Goal: Information Seeking & Learning: Find specific fact

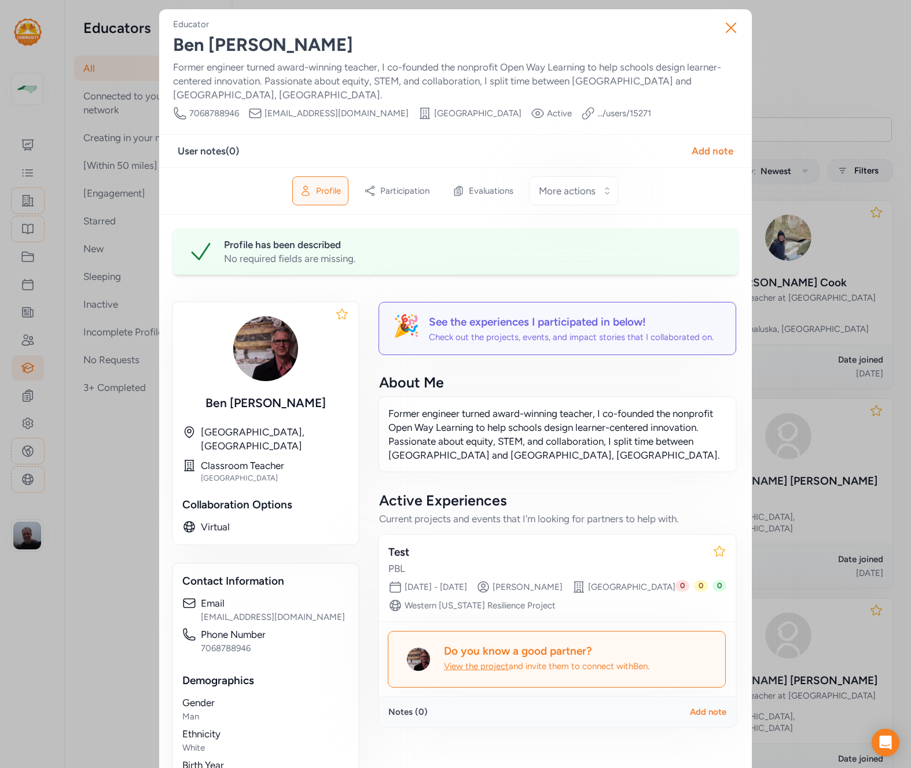
click at [823, 80] on div "Close Educator [PERSON_NAME] Former engineer turned award-winning teacher, I co…" at bounding box center [455, 440] width 911 height 881
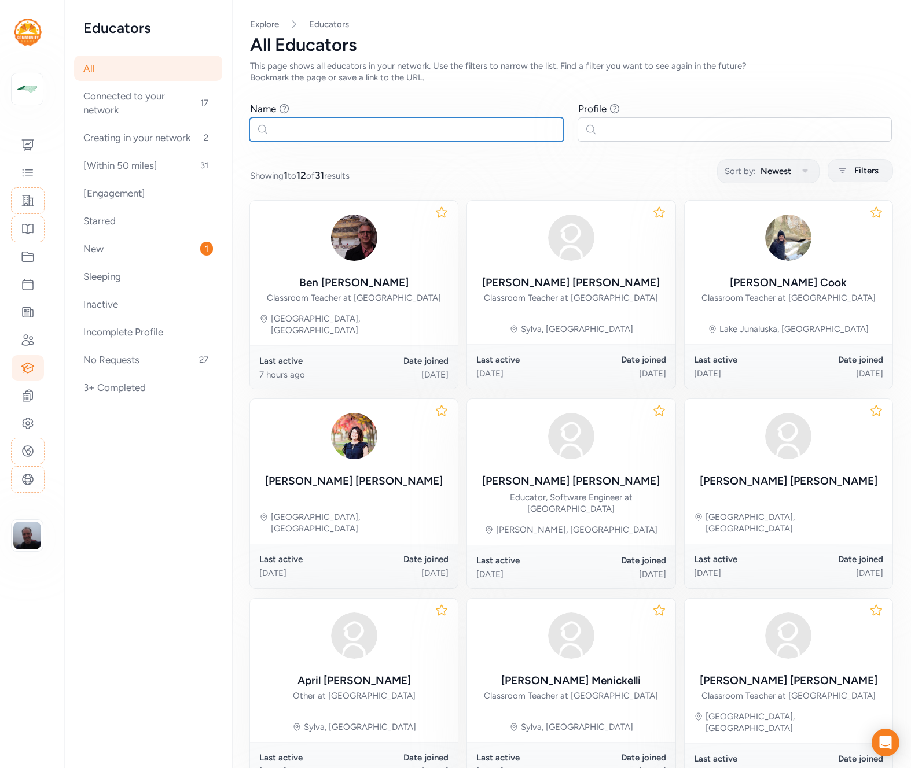
click at [370, 130] on input "text" at bounding box center [406, 129] width 314 height 24
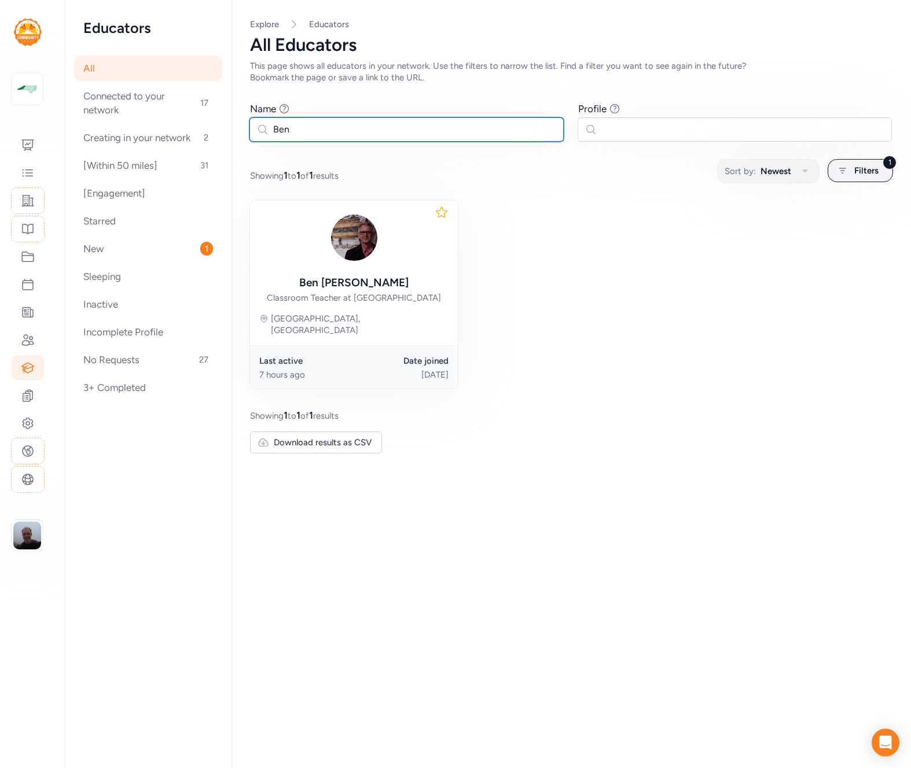
type input "Ben"
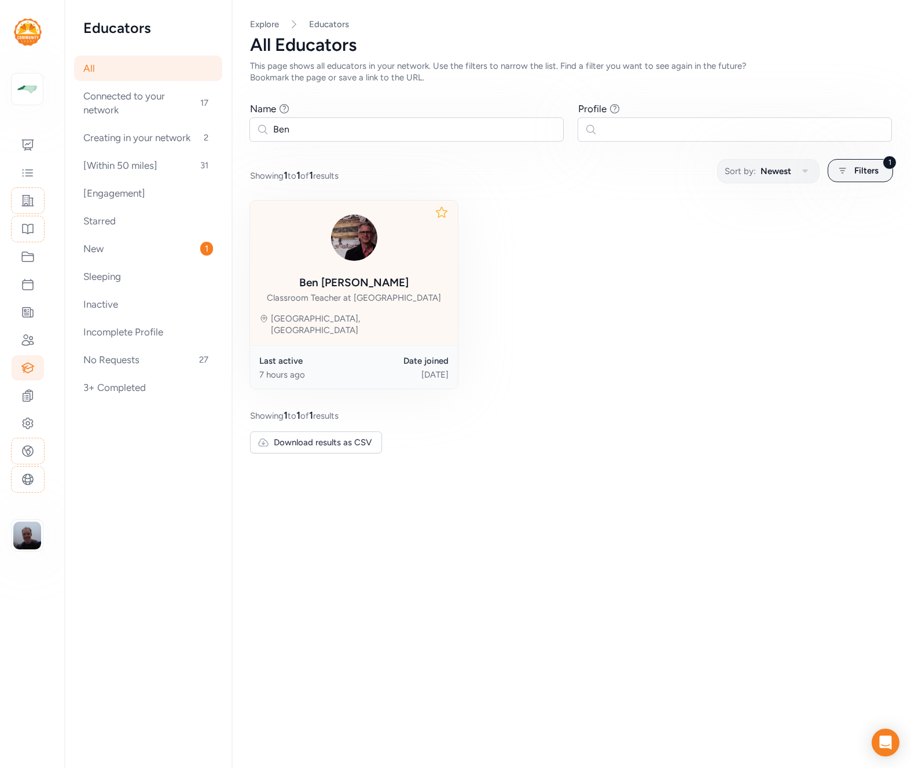
click at [366, 230] on img at bounding box center [354, 238] width 56 height 56
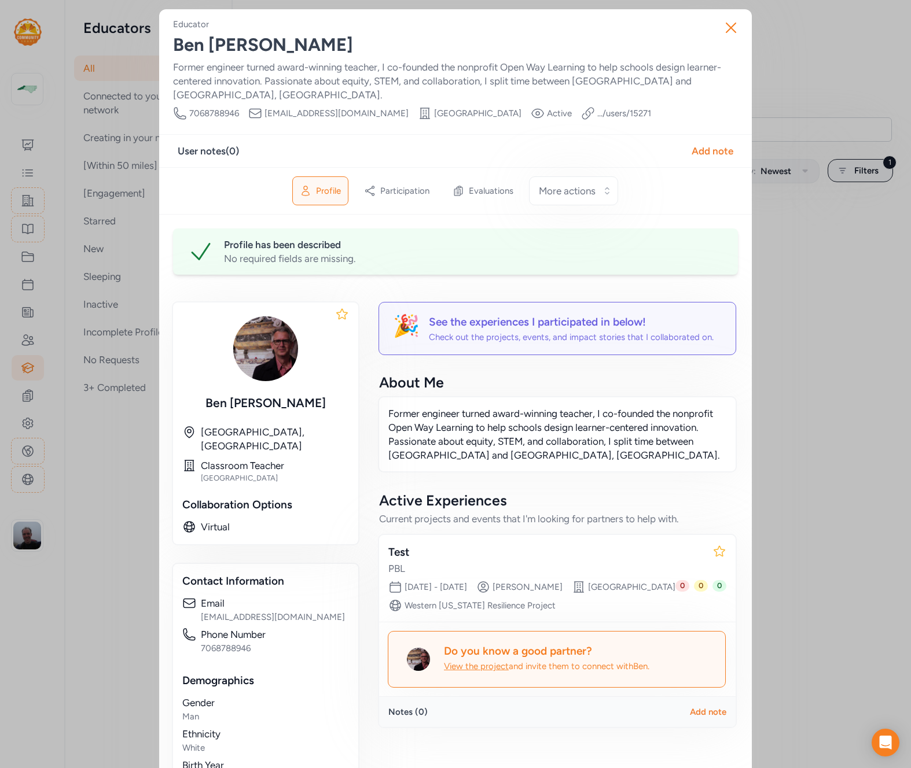
click at [82, 237] on div "Close Educator [PERSON_NAME] Former engineer turned award-winning teacher, I co…" at bounding box center [455, 440] width 911 height 881
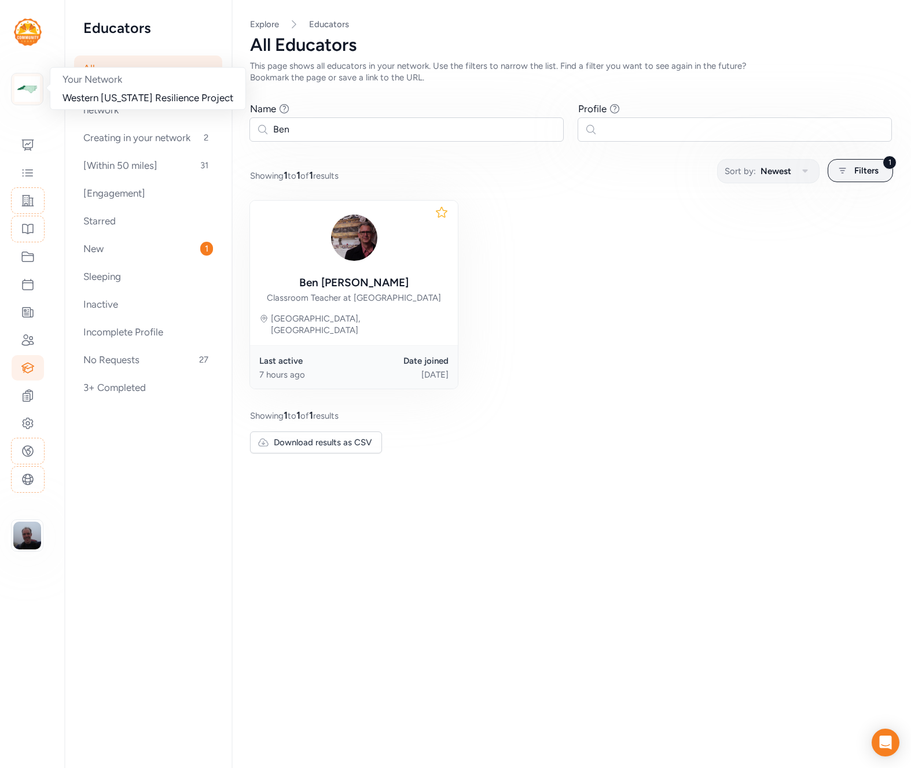
click at [31, 90] on img at bounding box center [26, 88] width 25 height 25
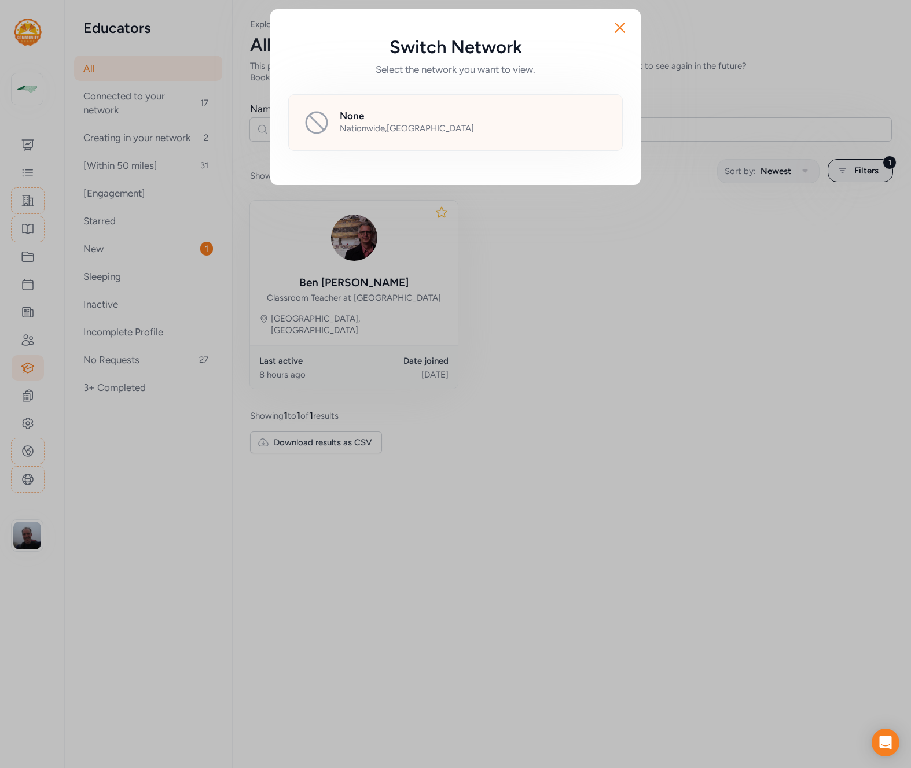
click at [389, 110] on div "None" at bounding box center [474, 116] width 268 height 14
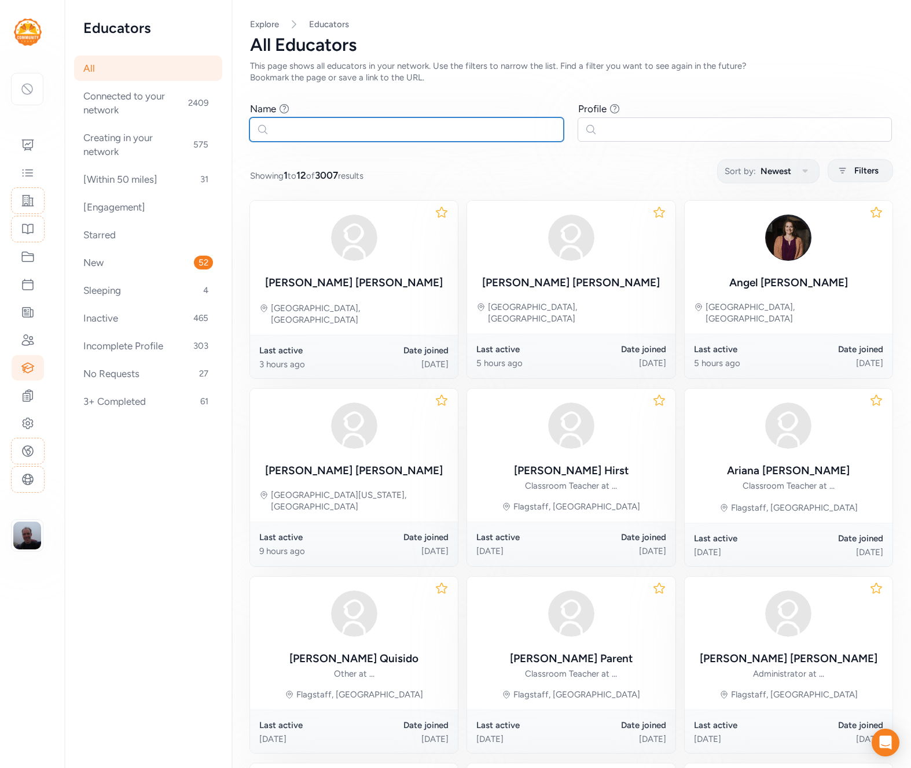
click at [364, 128] on input "text" at bounding box center [406, 129] width 314 height 24
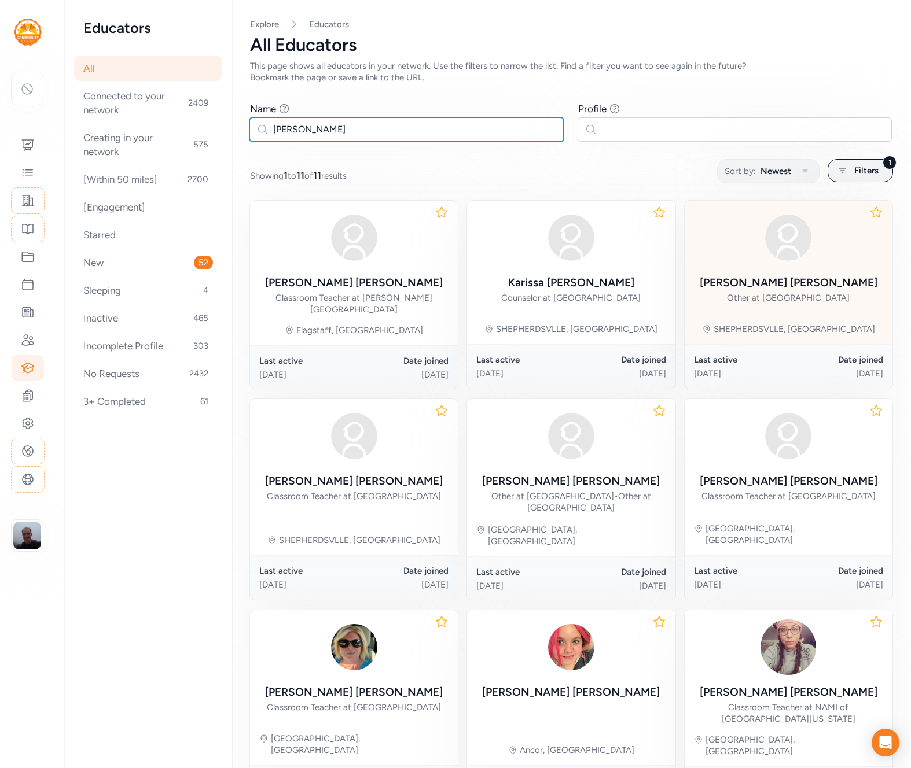
type input "[PERSON_NAME]"
click at [725, 272] on div "[PERSON_NAME] Other at [GEOGRAPHIC_DATA]" at bounding box center [788, 257] width 178 height 95
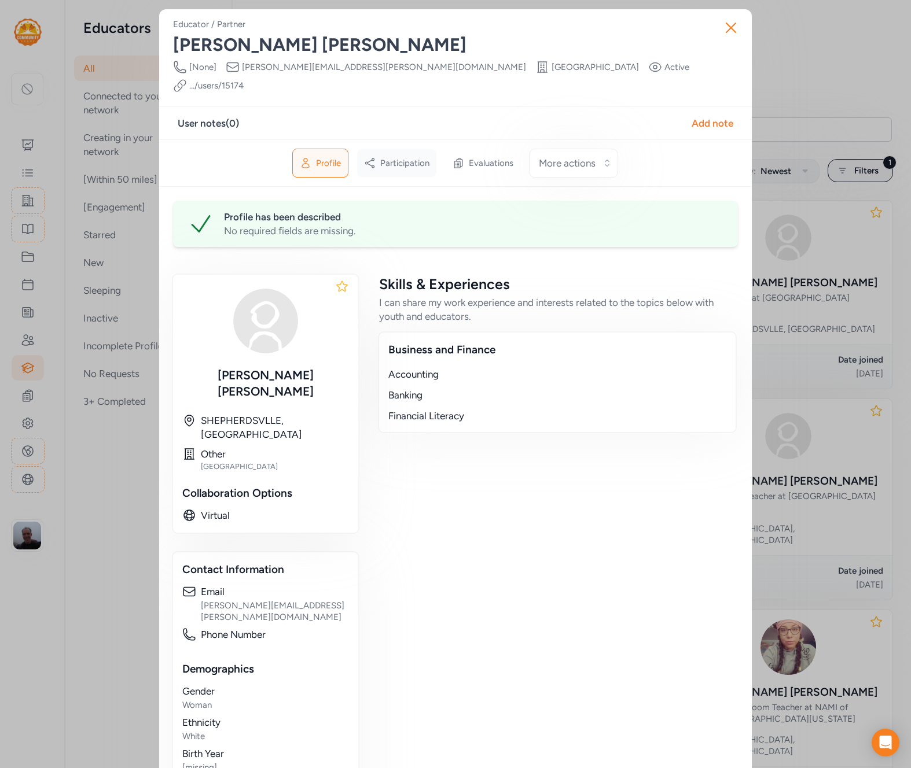
click at [417, 157] on span "Participation" at bounding box center [404, 163] width 49 height 12
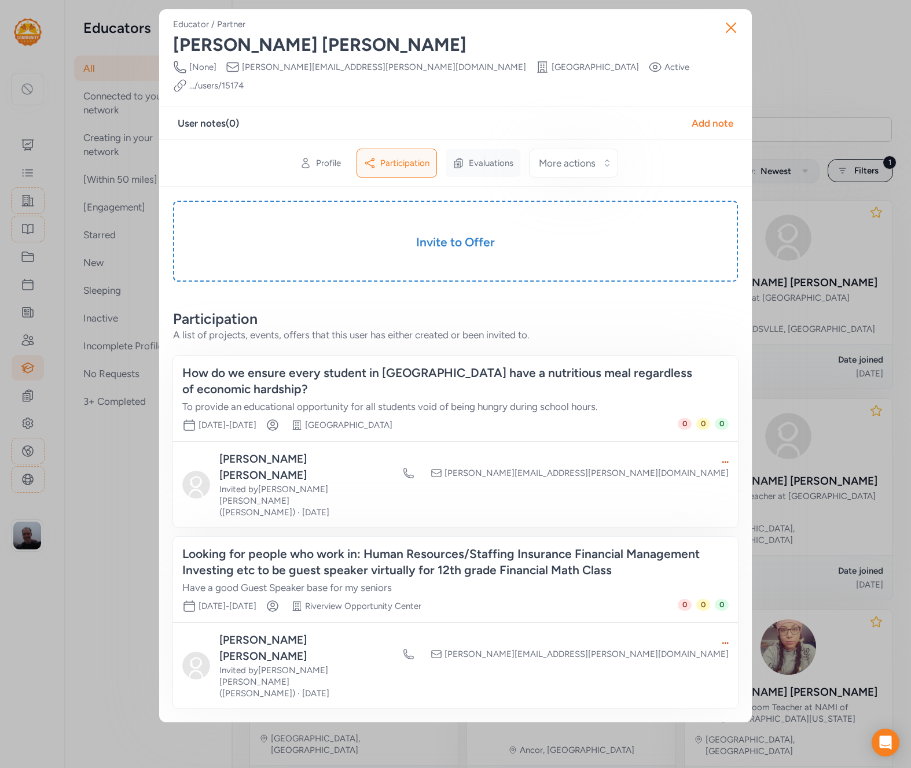
click at [499, 157] on span "Evaluations" at bounding box center [491, 163] width 45 height 12
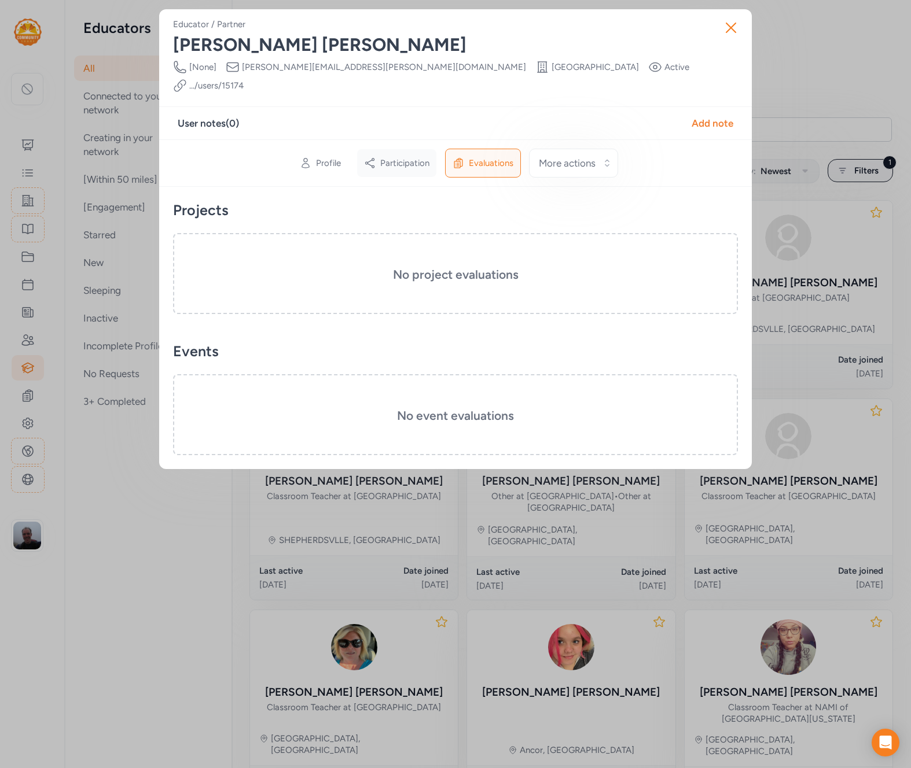
click at [417, 157] on span "Participation" at bounding box center [404, 163] width 49 height 12
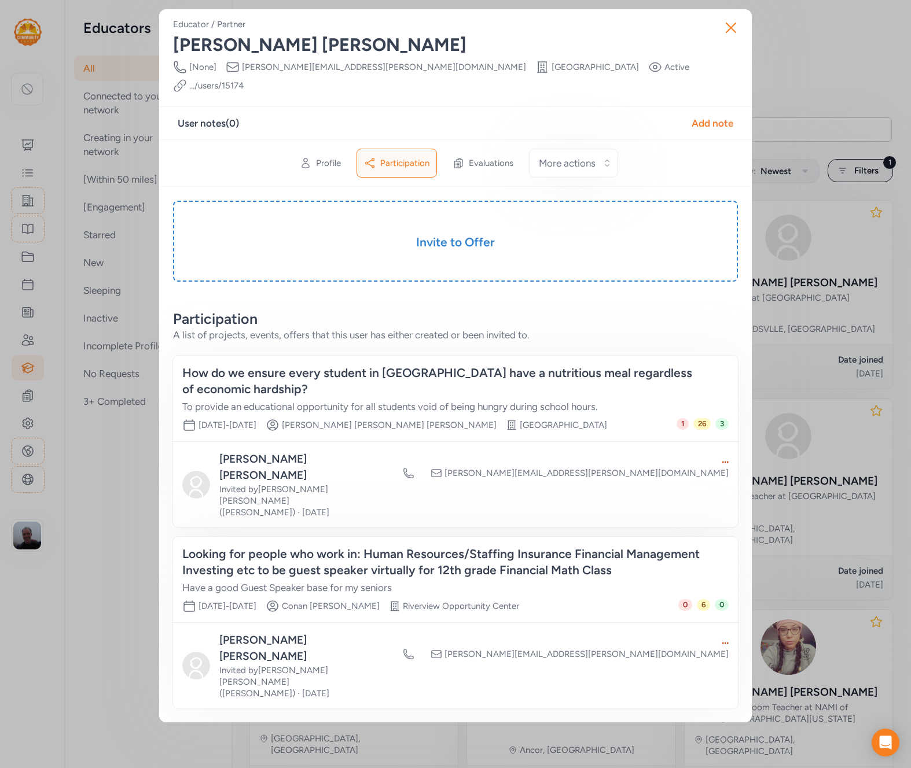
click at [367, 365] on div "How do we ensure every student in [GEOGRAPHIC_DATA] have a nutritious meal rega…" at bounding box center [443, 381] width 523 height 32
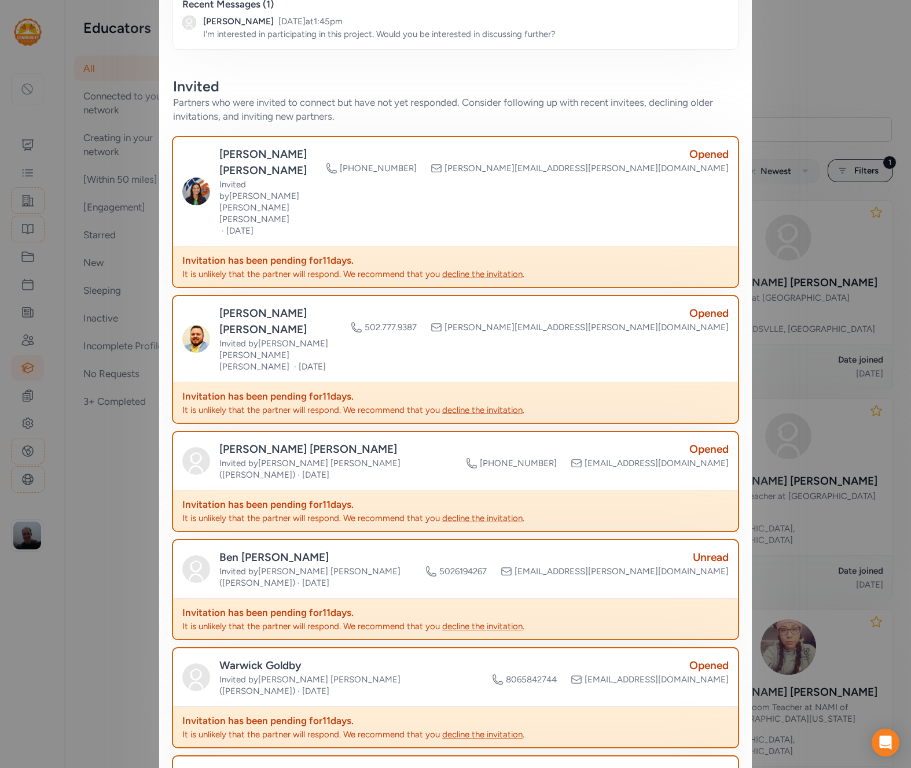
scroll to position [2730, 0]
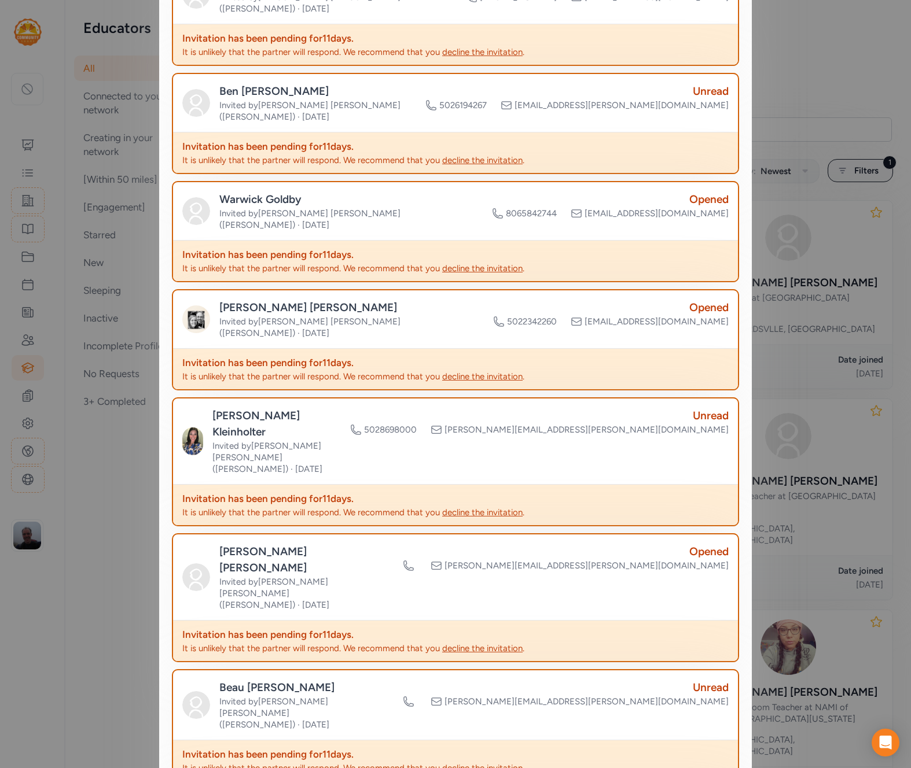
scroll to position [722, 0]
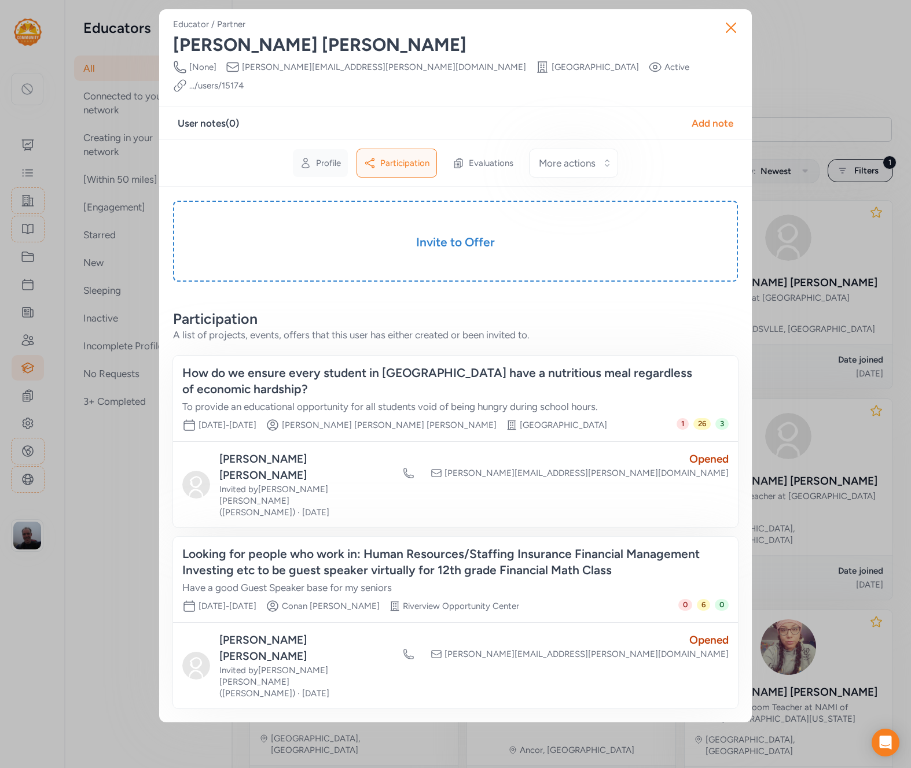
click at [320, 157] on span "Profile" at bounding box center [328, 163] width 25 height 12
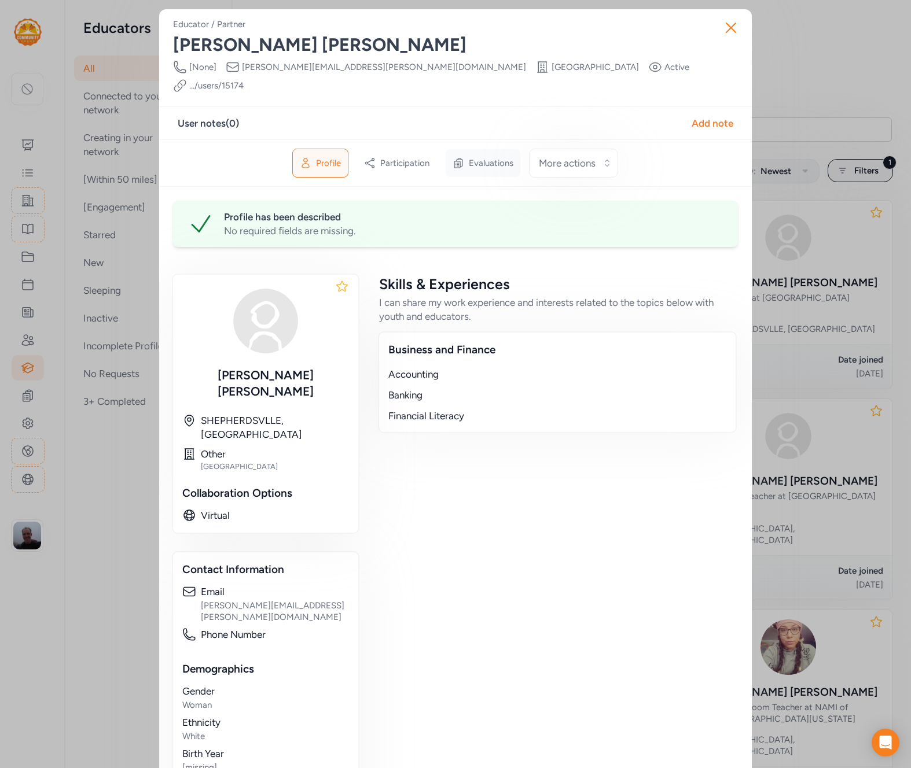
click at [493, 157] on span "Evaluations" at bounding box center [491, 163] width 45 height 12
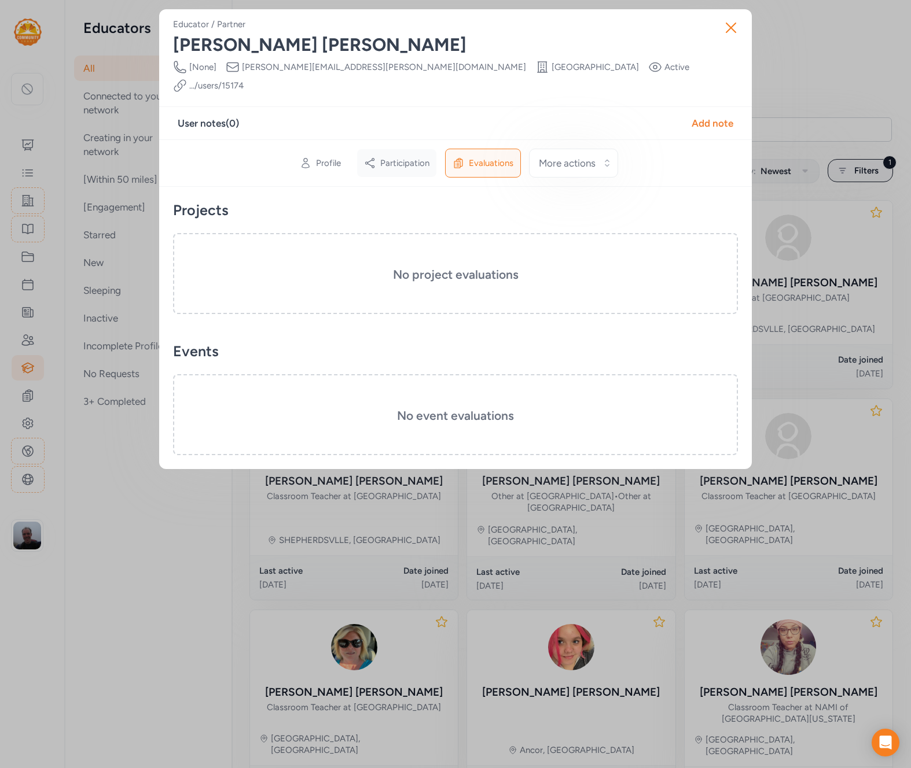
click at [399, 157] on span "Participation" at bounding box center [404, 163] width 49 height 12
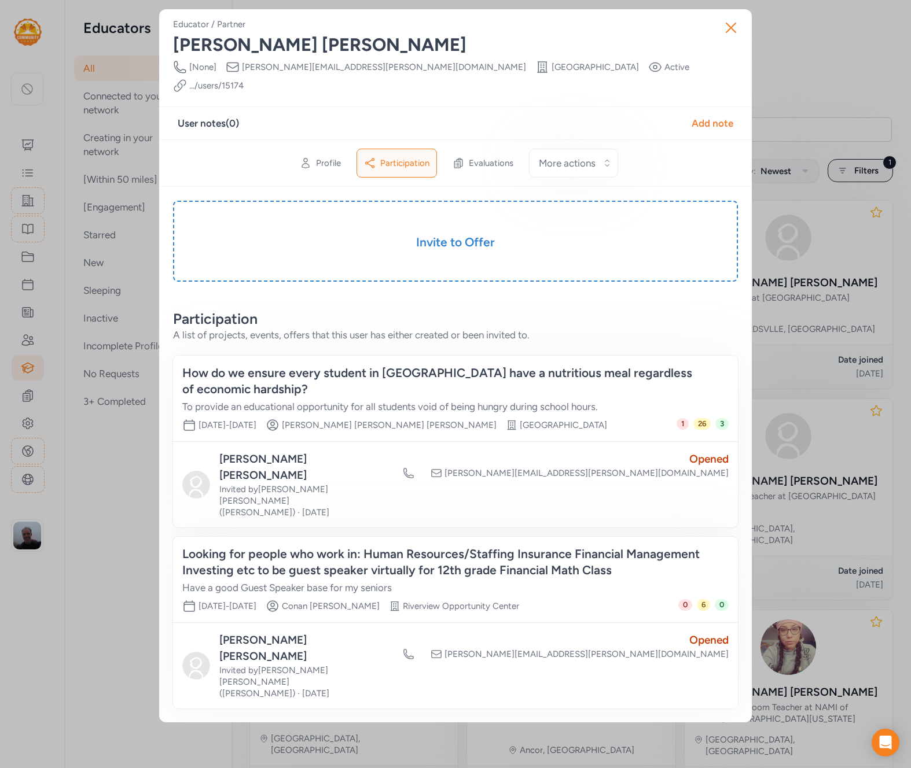
click at [119, 169] on div "Close Educator / Partner [PERSON_NAME] Phone Number [None] Email [PERSON_NAME][…" at bounding box center [455, 366] width 911 height 732
